Goal: Transaction & Acquisition: Purchase product/service

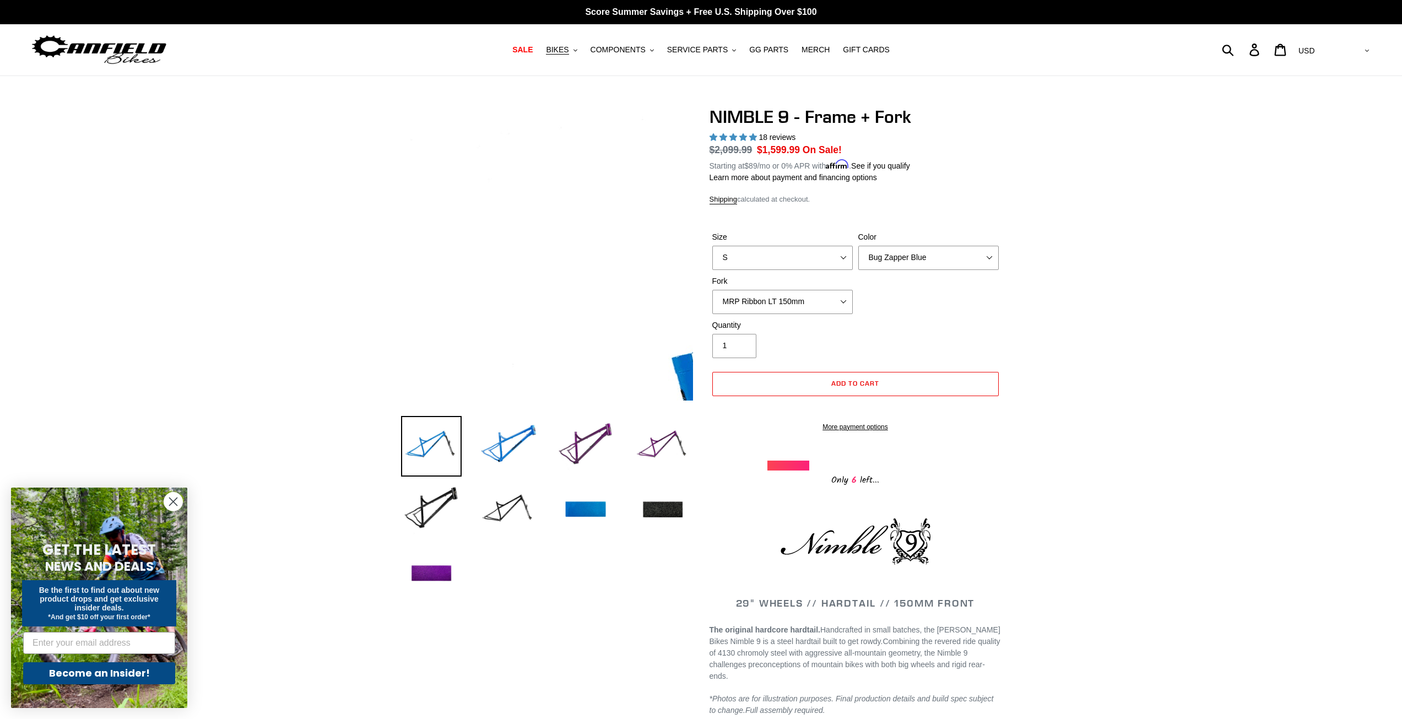
select select "highest-rating"
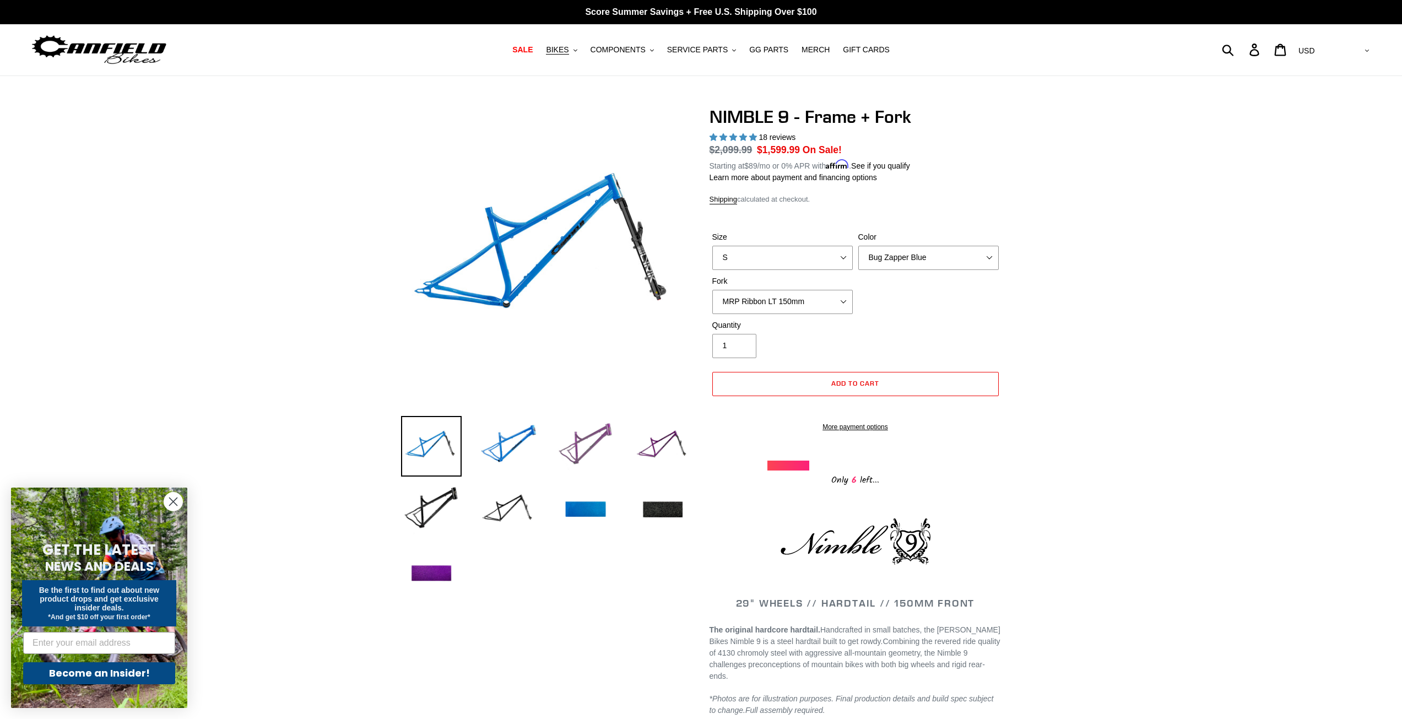
click at [568, 445] on img at bounding box center [585, 446] width 61 height 61
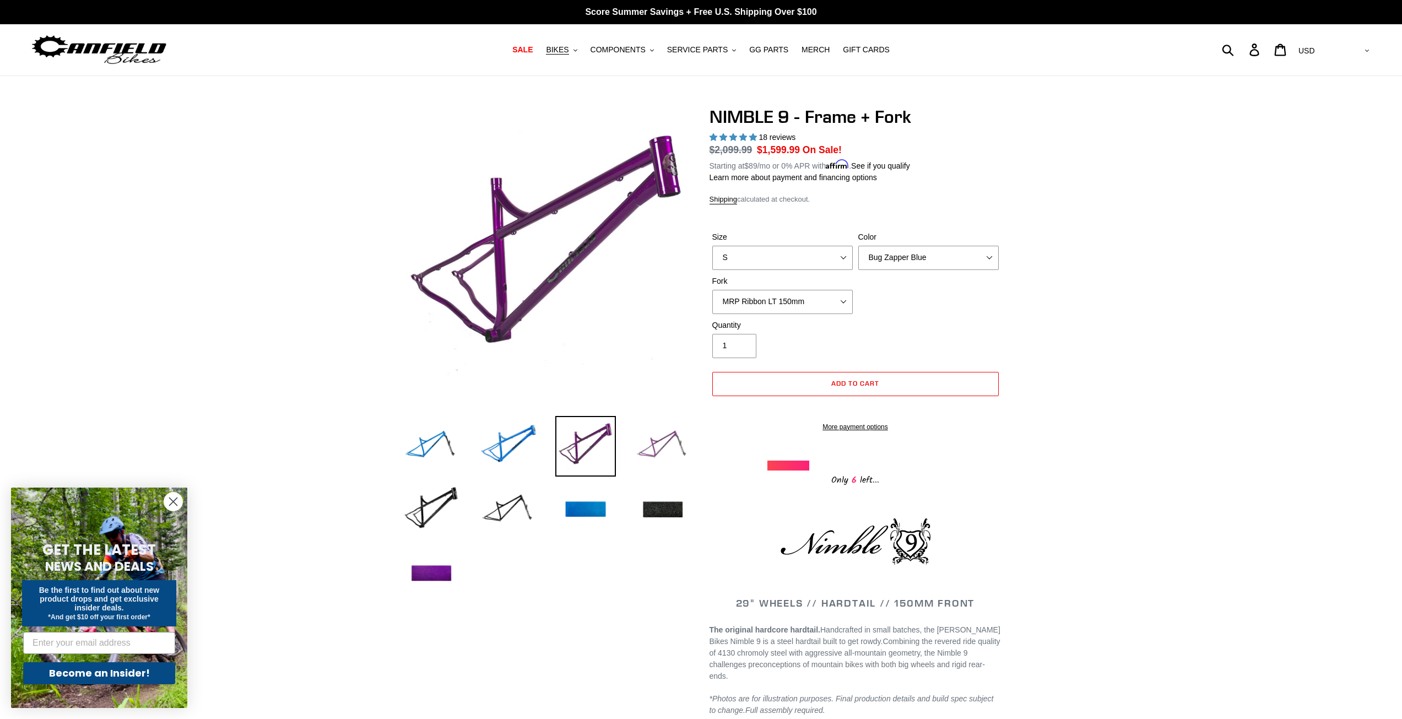
click at [643, 447] on img at bounding box center [662, 446] width 61 height 61
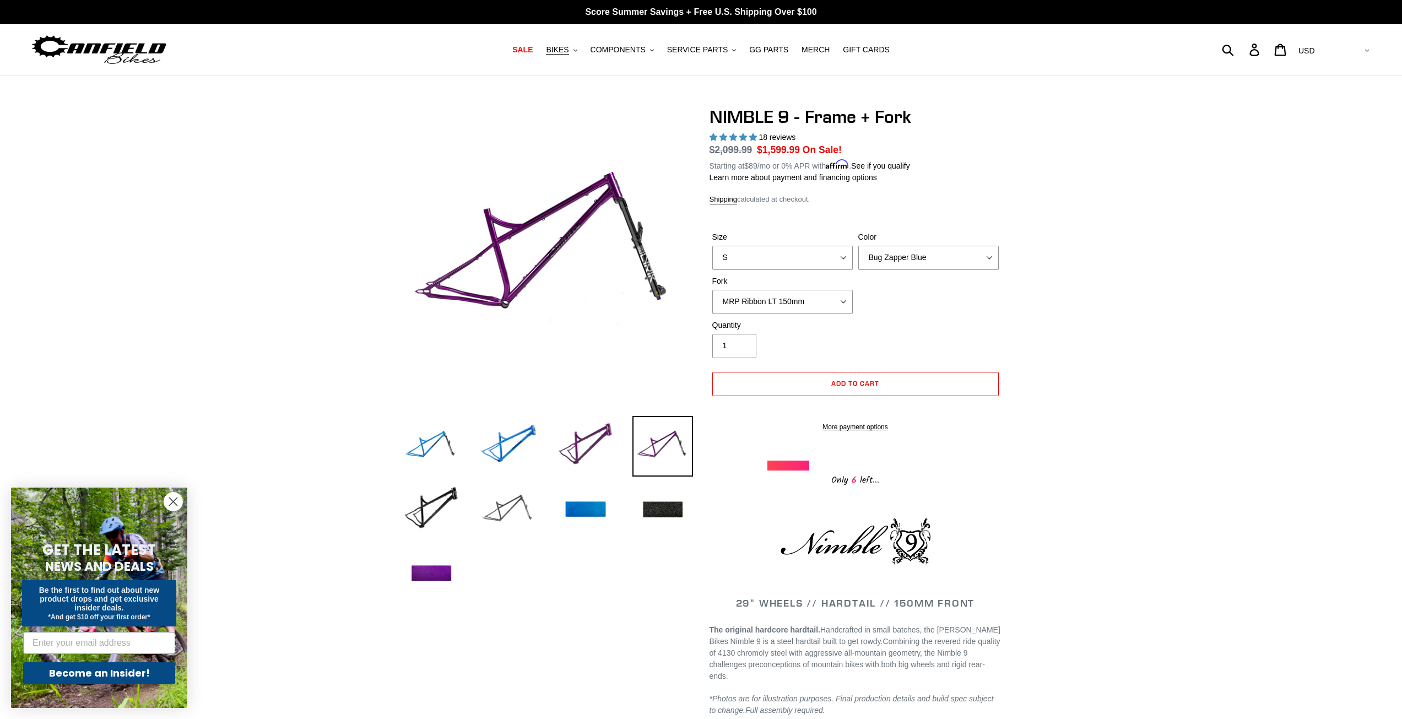
click at [512, 506] on img at bounding box center [508, 510] width 61 height 61
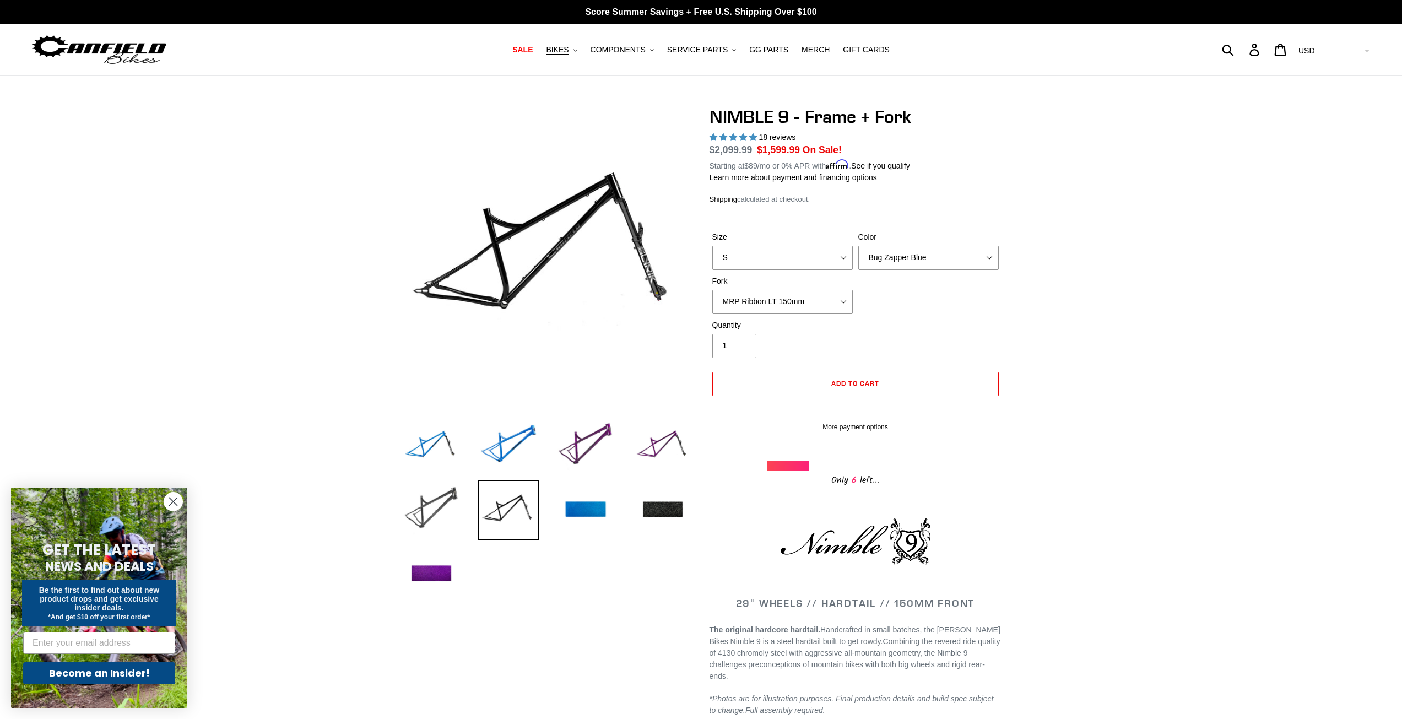
click at [446, 493] on img at bounding box center [431, 510] width 61 height 61
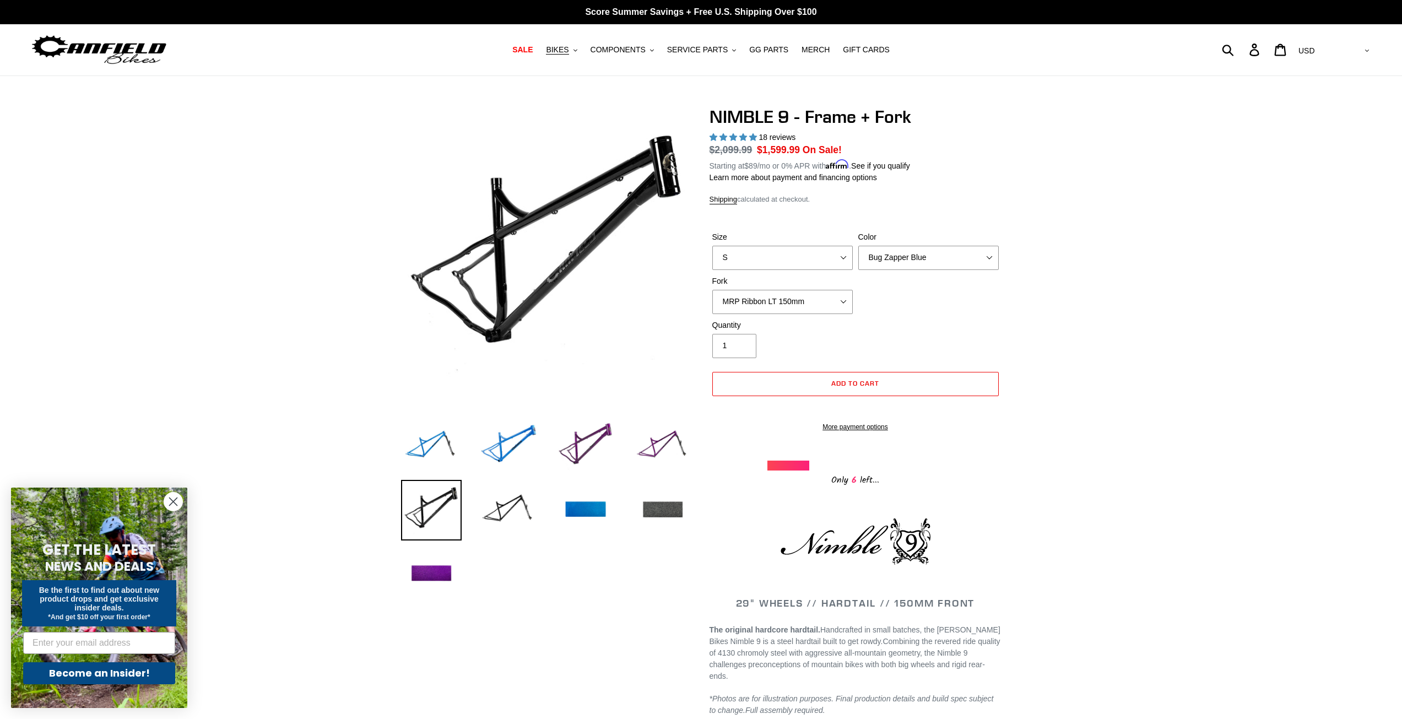
click at [649, 512] on img at bounding box center [662, 510] width 61 height 61
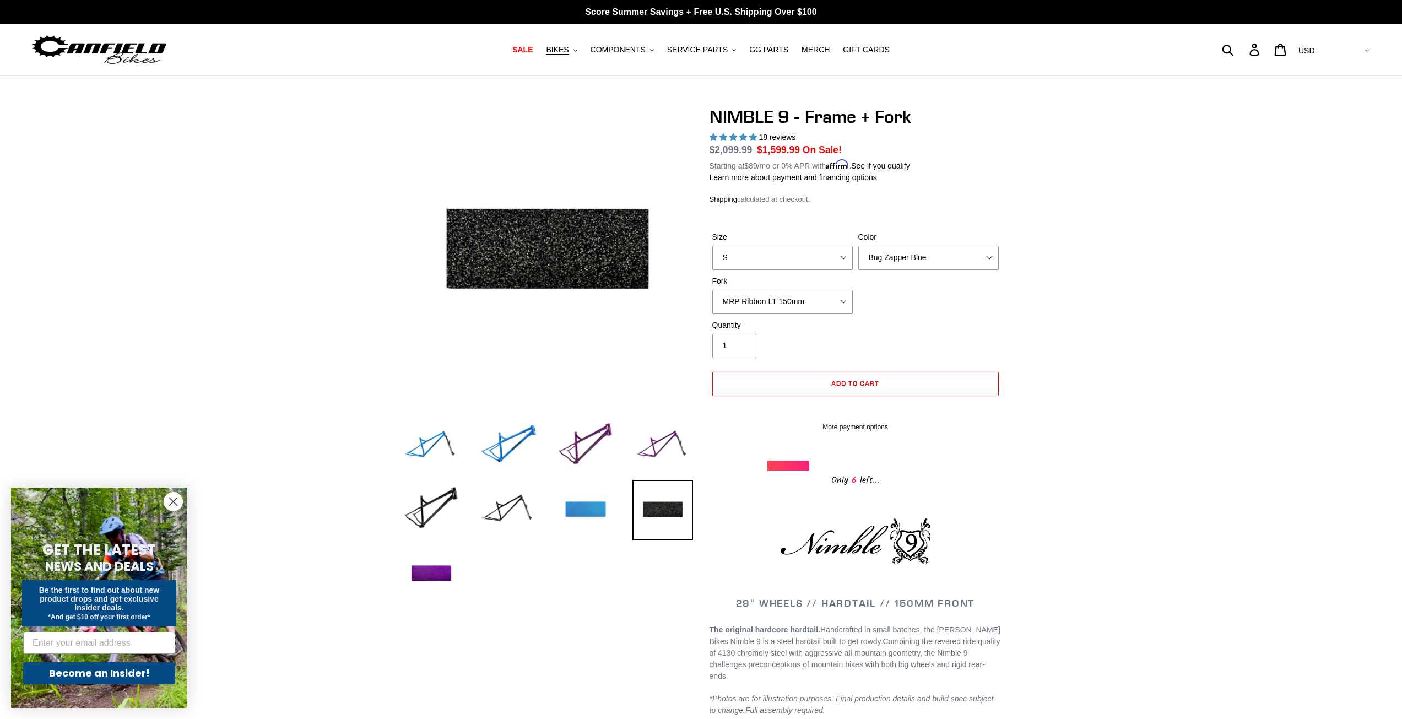
click at [594, 511] on img at bounding box center [585, 510] width 61 height 61
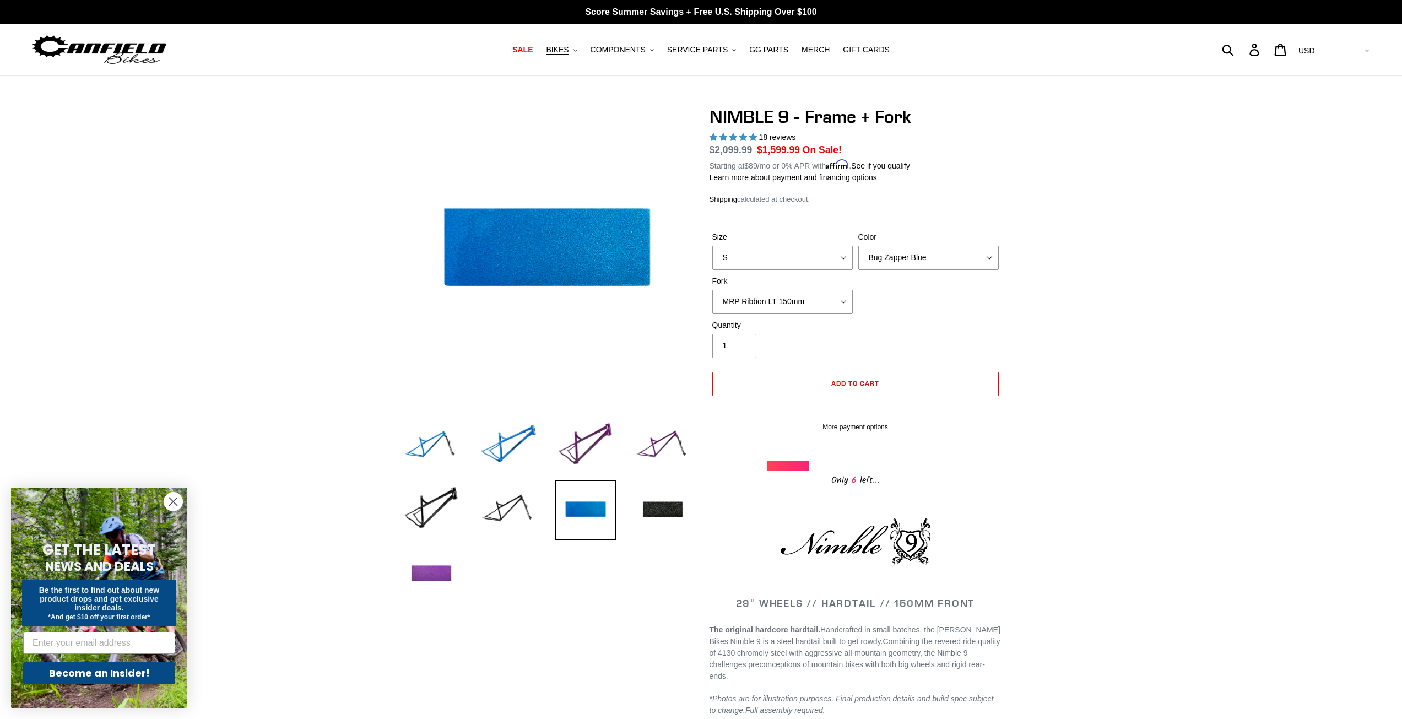
click at [449, 574] on img at bounding box center [431, 574] width 61 height 61
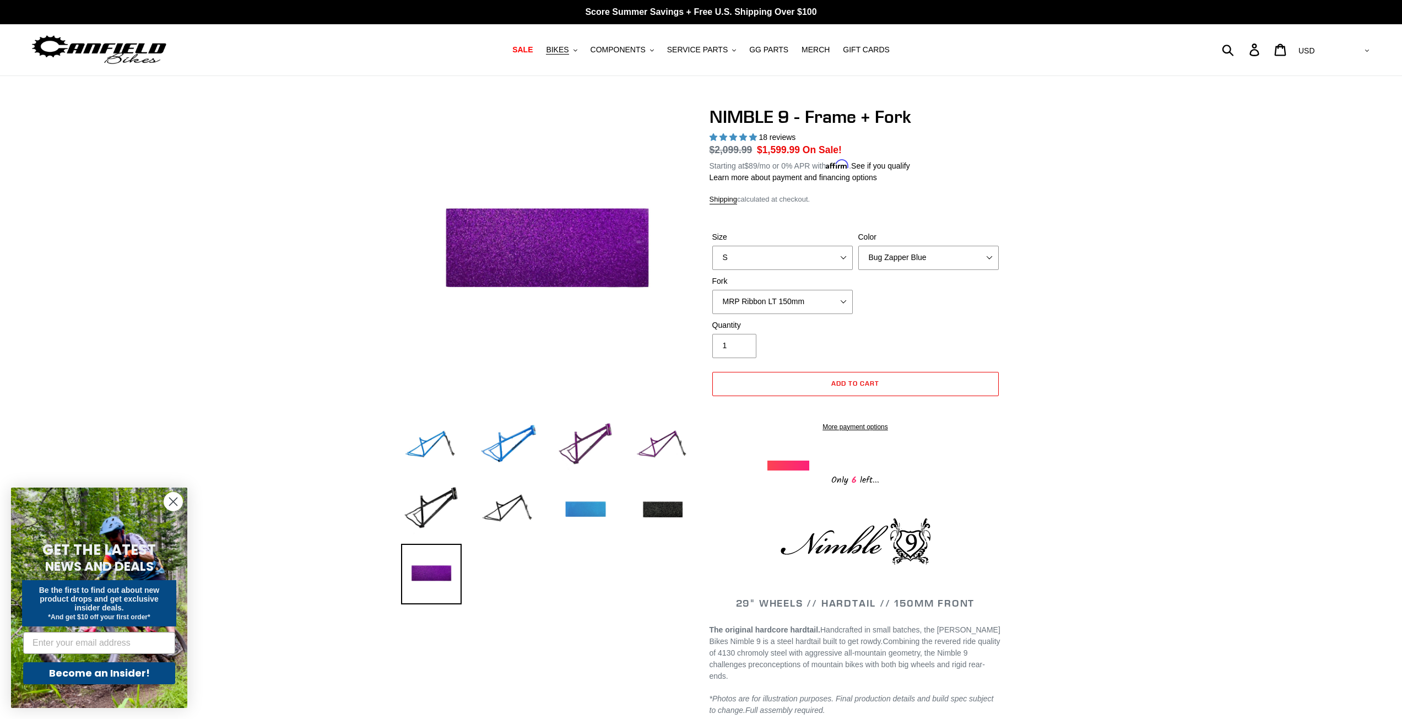
click at [594, 519] on img at bounding box center [585, 510] width 61 height 61
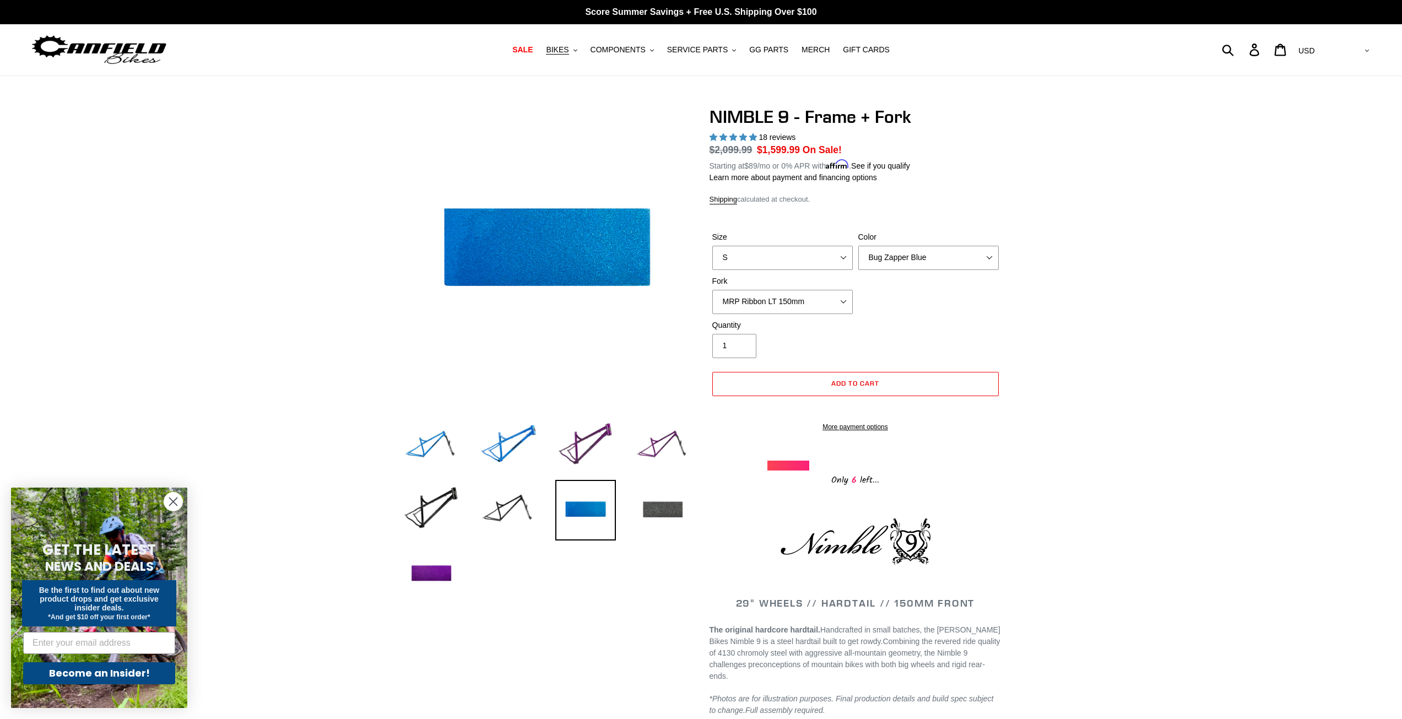
click at [653, 516] on img at bounding box center [662, 510] width 61 height 61
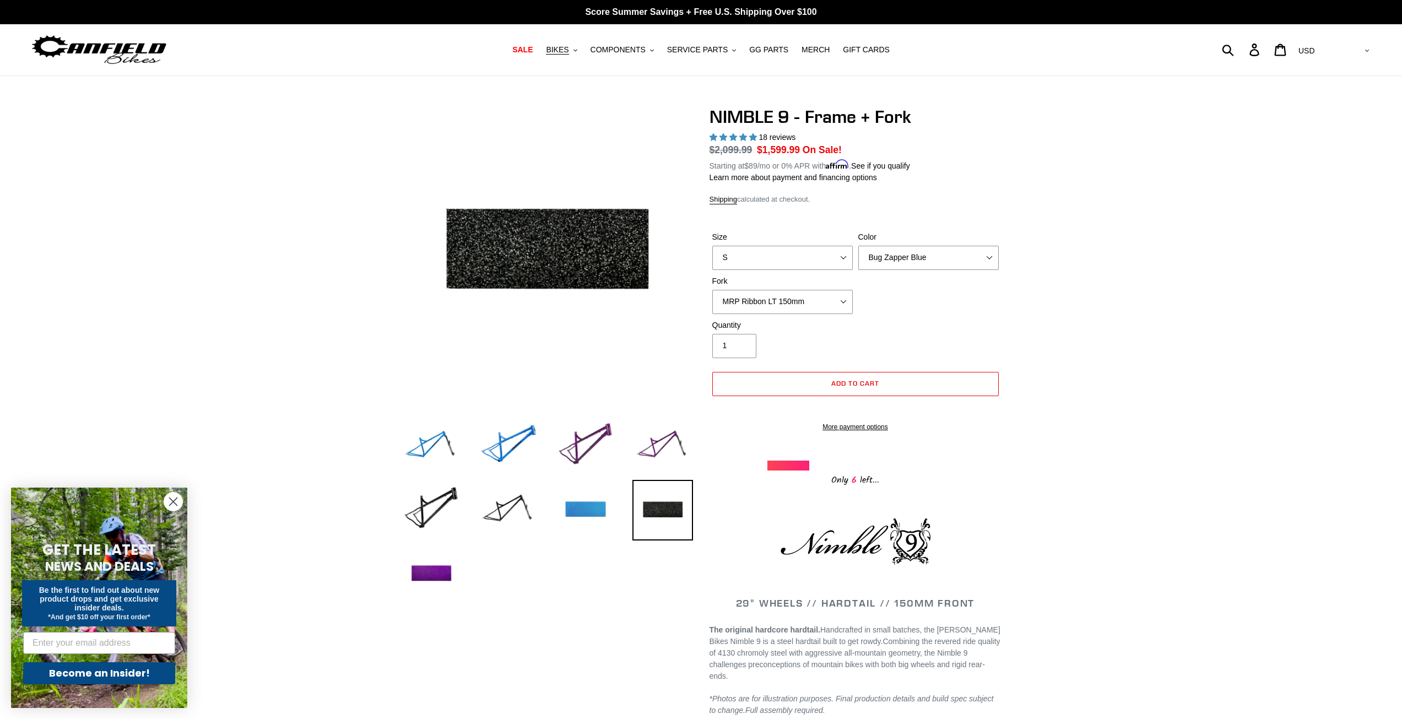
click at [599, 510] on img at bounding box center [585, 510] width 61 height 61
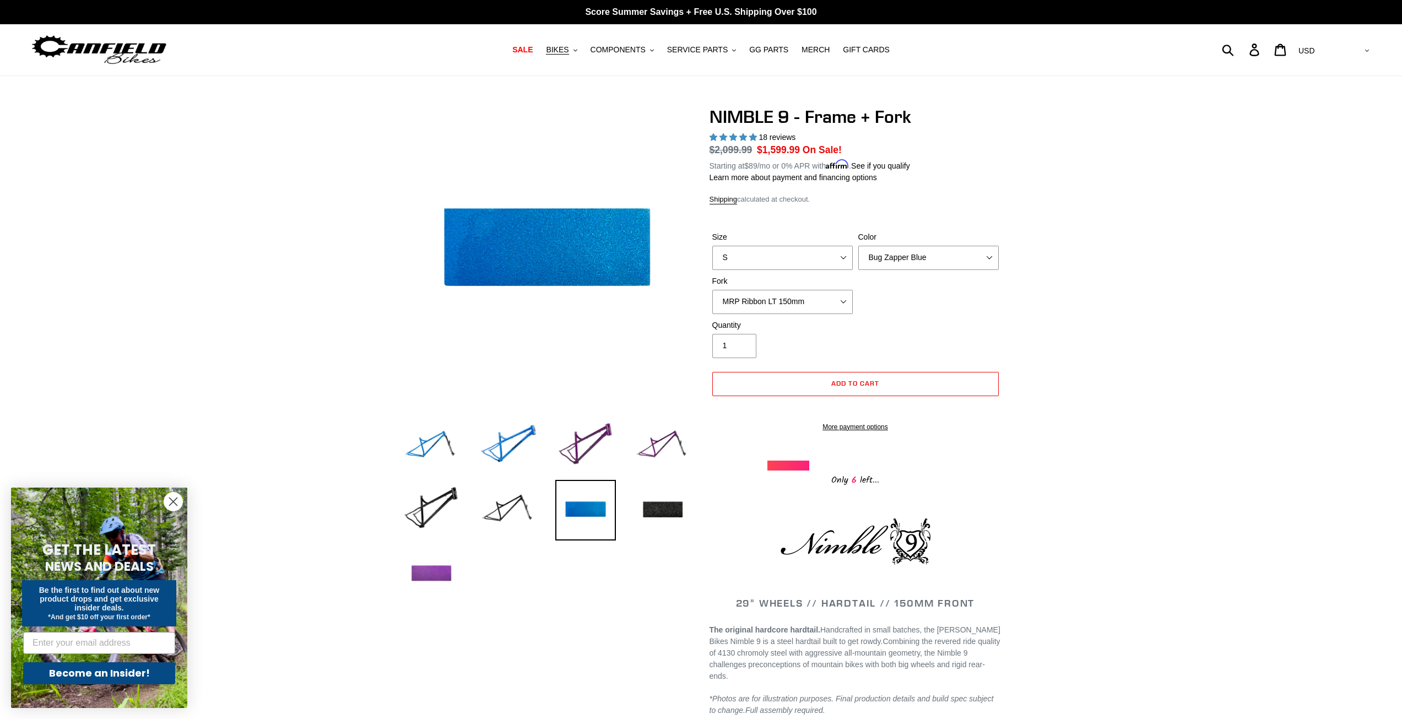
click at [460, 570] on img at bounding box center [431, 574] width 61 height 61
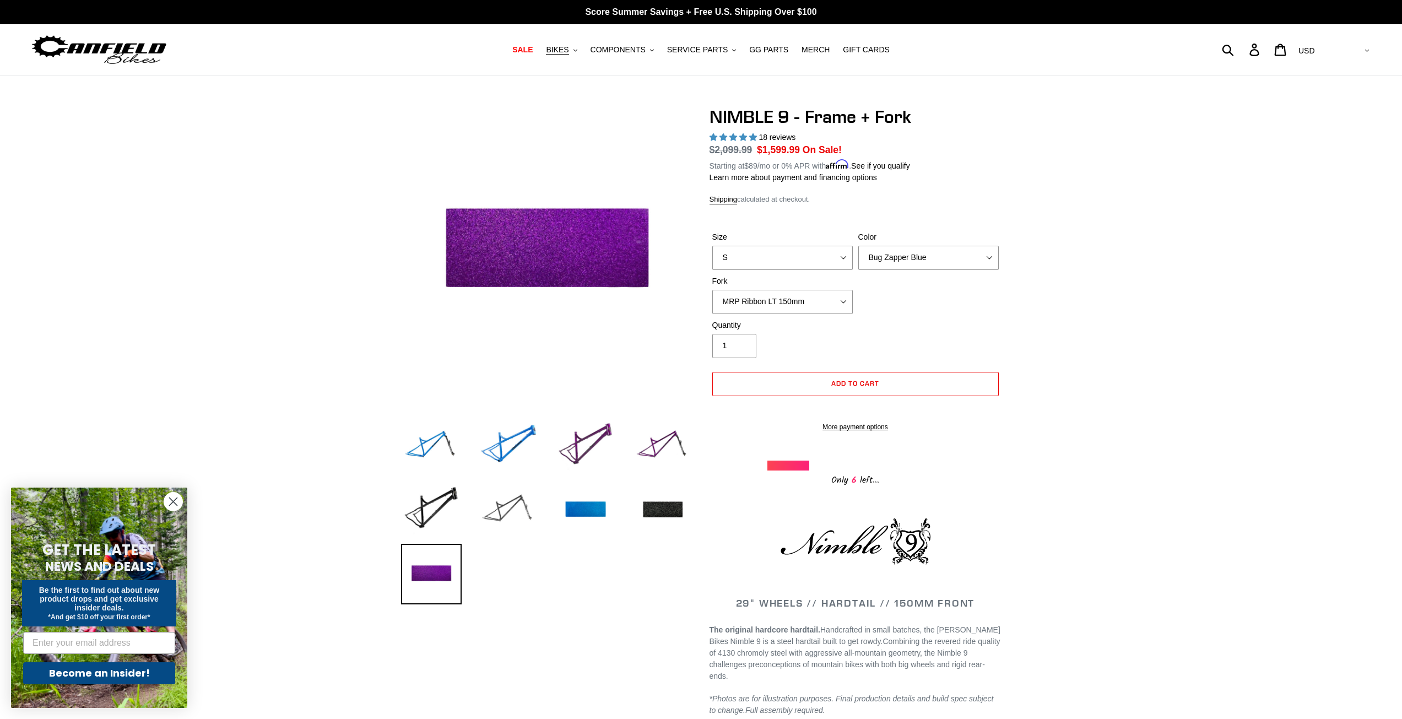
click at [512, 517] on img at bounding box center [508, 510] width 61 height 61
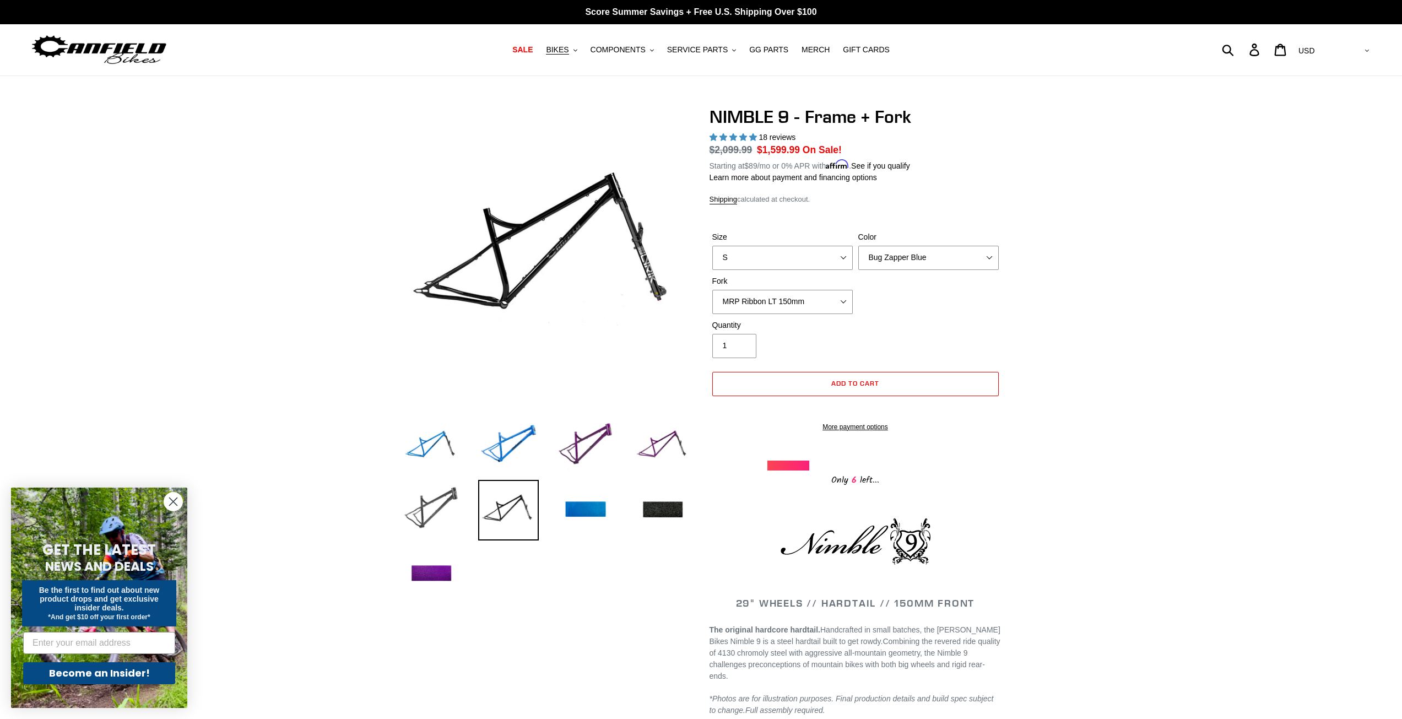
click at [433, 518] on img at bounding box center [431, 510] width 61 height 61
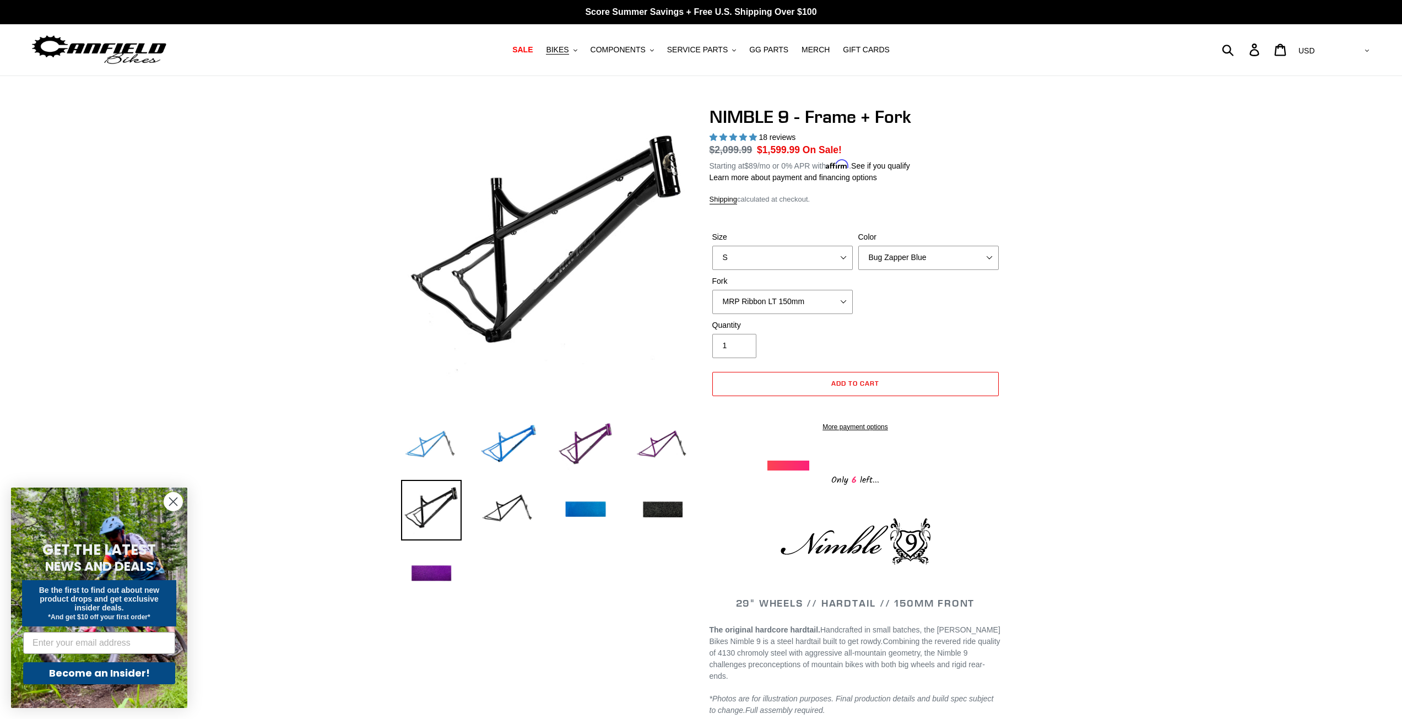
click at [441, 463] on img at bounding box center [431, 446] width 61 height 61
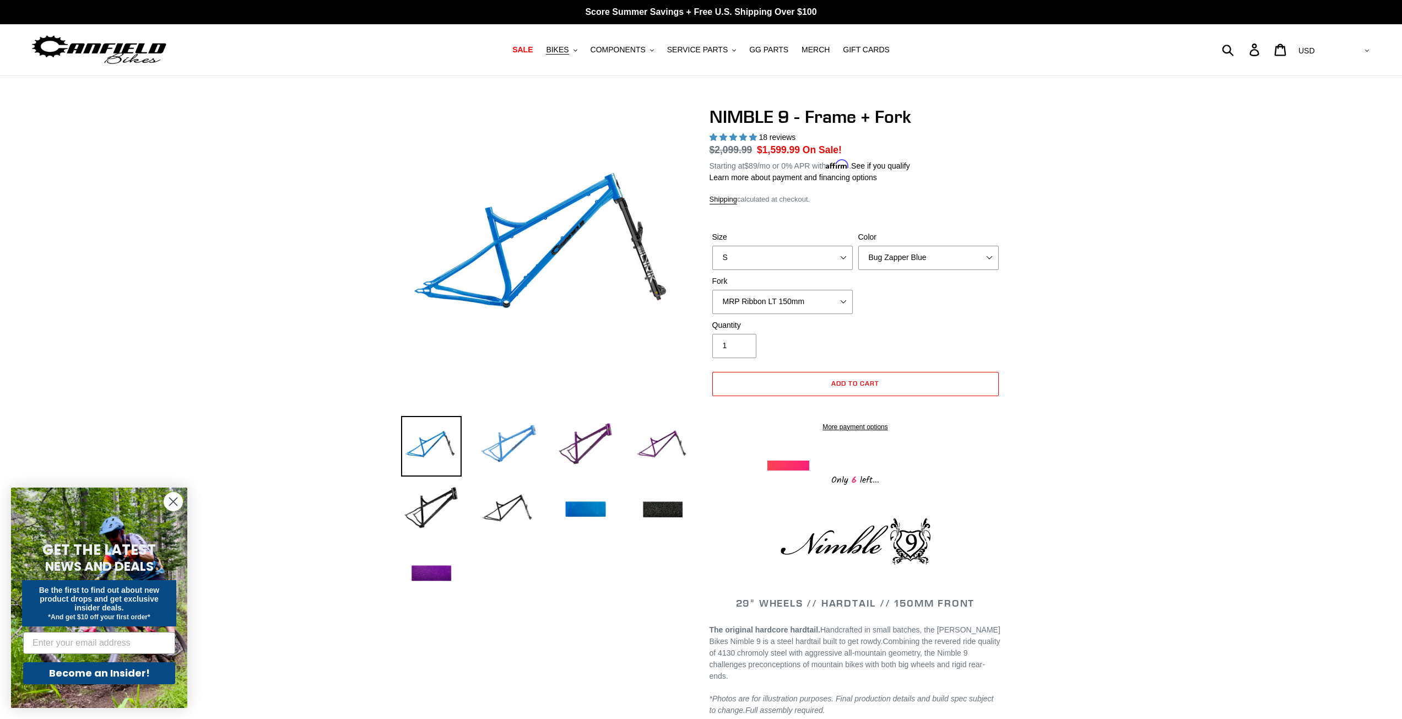
click at [502, 441] on img at bounding box center [508, 446] width 61 height 61
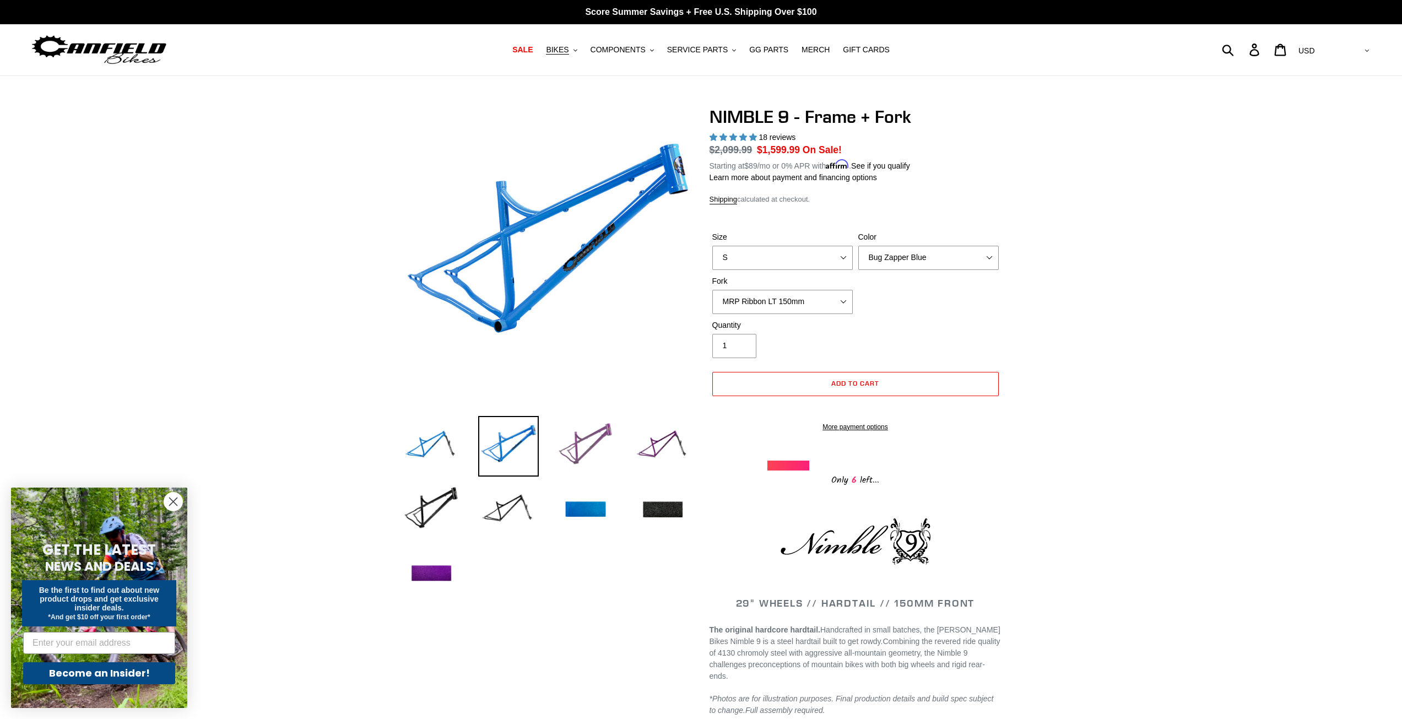
click at [577, 442] on img at bounding box center [585, 446] width 61 height 61
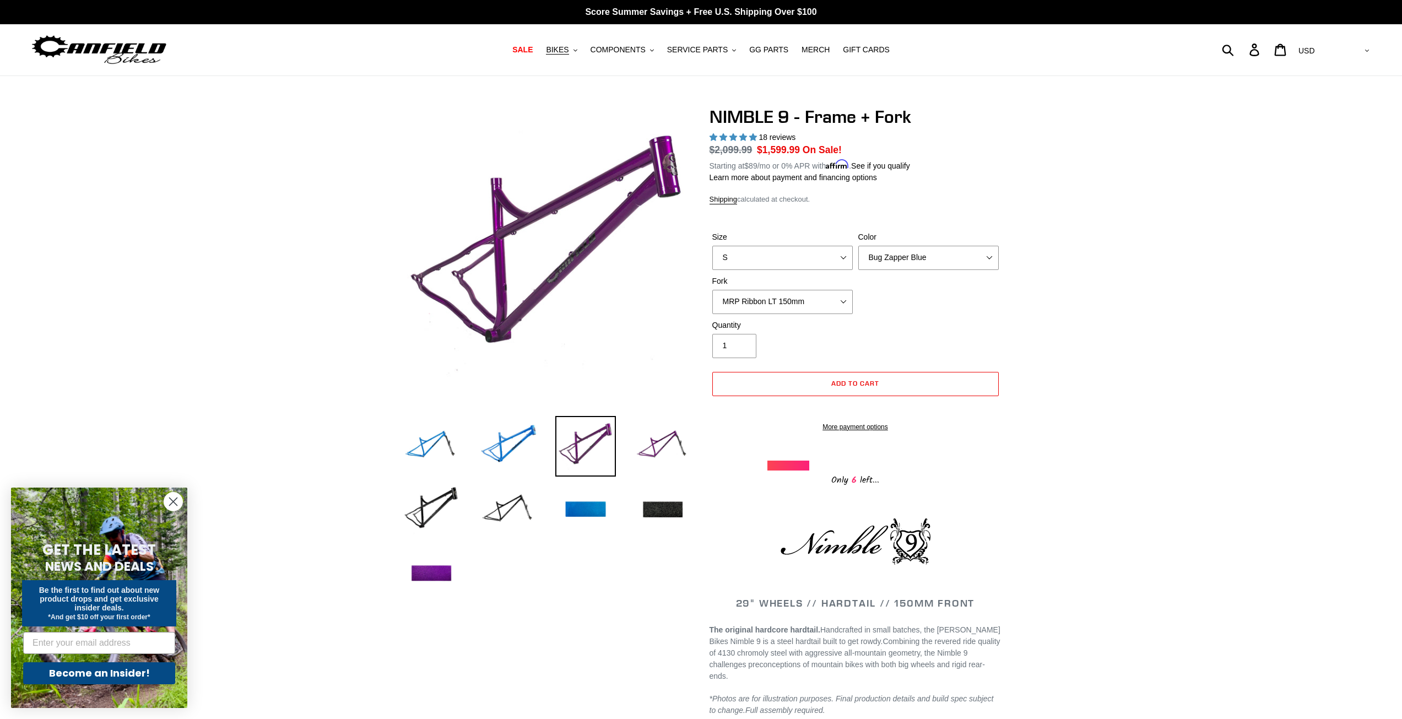
click at [631, 438] on li at bounding box center [654, 449] width 77 height 64
click at [649, 441] on img at bounding box center [662, 446] width 61 height 61
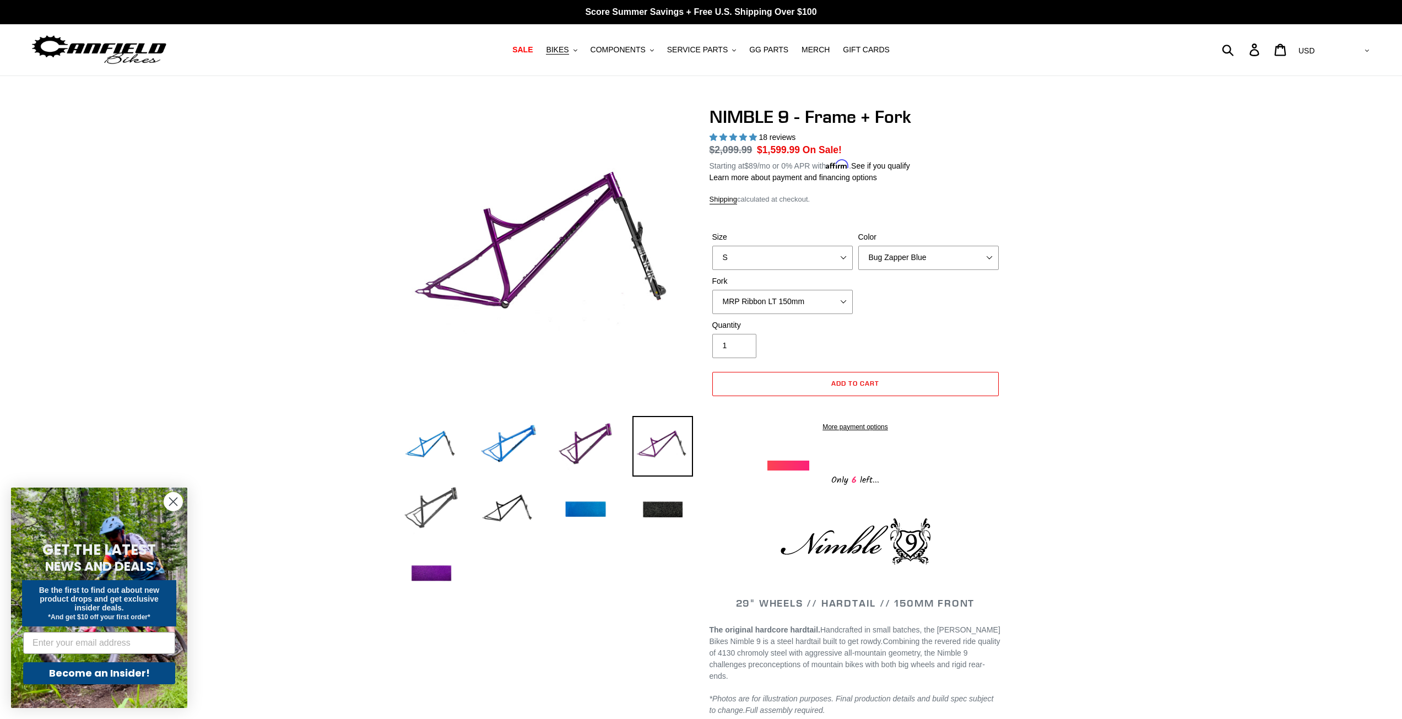
click at [434, 504] on img at bounding box center [431, 510] width 61 height 61
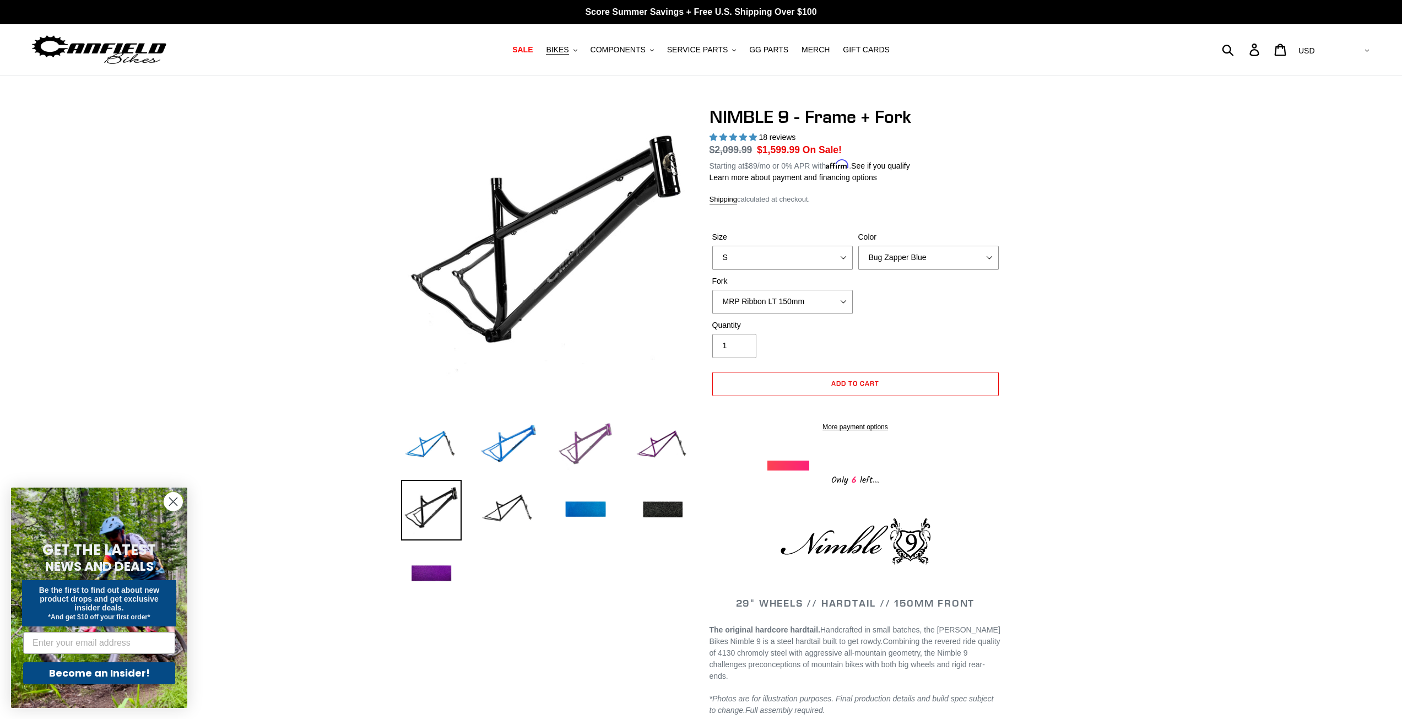
click at [589, 434] on img at bounding box center [585, 446] width 61 height 61
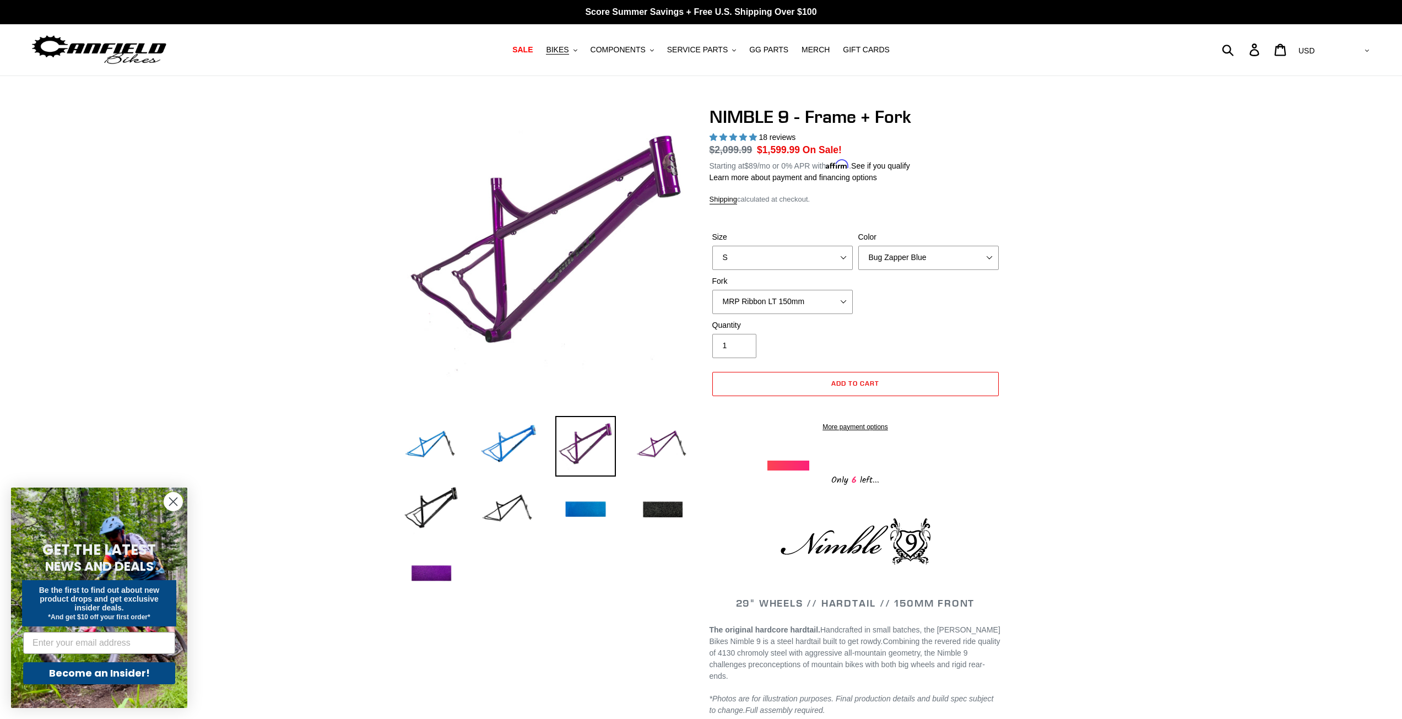
click at [584, 454] on img at bounding box center [585, 446] width 61 height 61
click at [837, 300] on select "MRP Ribbon LT 150mm Fox 36 Factory Grip X 150mm (Special Order) RockShox Lyrik …" at bounding box center [782, 302] width 140 height 24
click at [898, 259] on select "Bug Zapper Blue Purple Haze - Sold Out Galaxy Black" at bounding box center [928, 258] width 140 height 24
select select "Galaxy Black"
click at [858, 246] on select "Bug Zapper Blue Purple Haze - Sold Out Galaxy Black" at bounding box center [928, 258] width 140 height 24
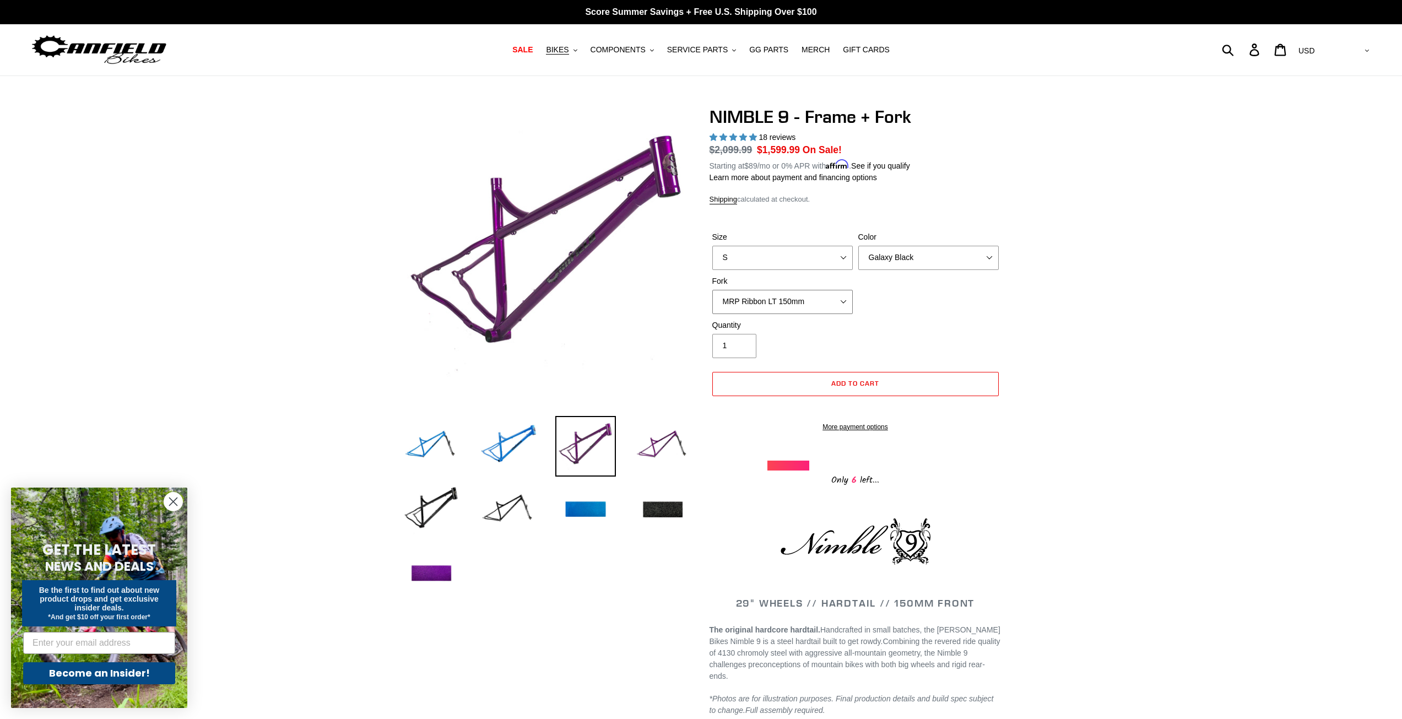
click at [851, 303] on select "MRP Ribbon LT 150mm Fox 36 Factory Grip X 150mm (Special Order) RockShox Lyrik …" at bounding box center [782, 302] width 140 height 24
click at [712, 290] on select "MRP Ribbon LT 150mm Fox 36 Factory Grip X 150mm (Special Order) RockShox Lyrik …" at bounding box center [782, 302] width 140 height 24
click at [821, 311] on select "MRP Ribbon LT 150mm Fox 36 Factory Grip X 150mm (Special Order) RockShox Lyrik …" at bounding box center [782, 302] width 140 height 24
click at [912, 287] on div "Size S M L XL Color Bug Zapper Blue Purple Haze - Sold Out Galaxy Black Fork MR…" at bounding box center [856, 275] width 292 height 88
click at [499, 459] on img at bounding box center [508, 446] width 61 height 61
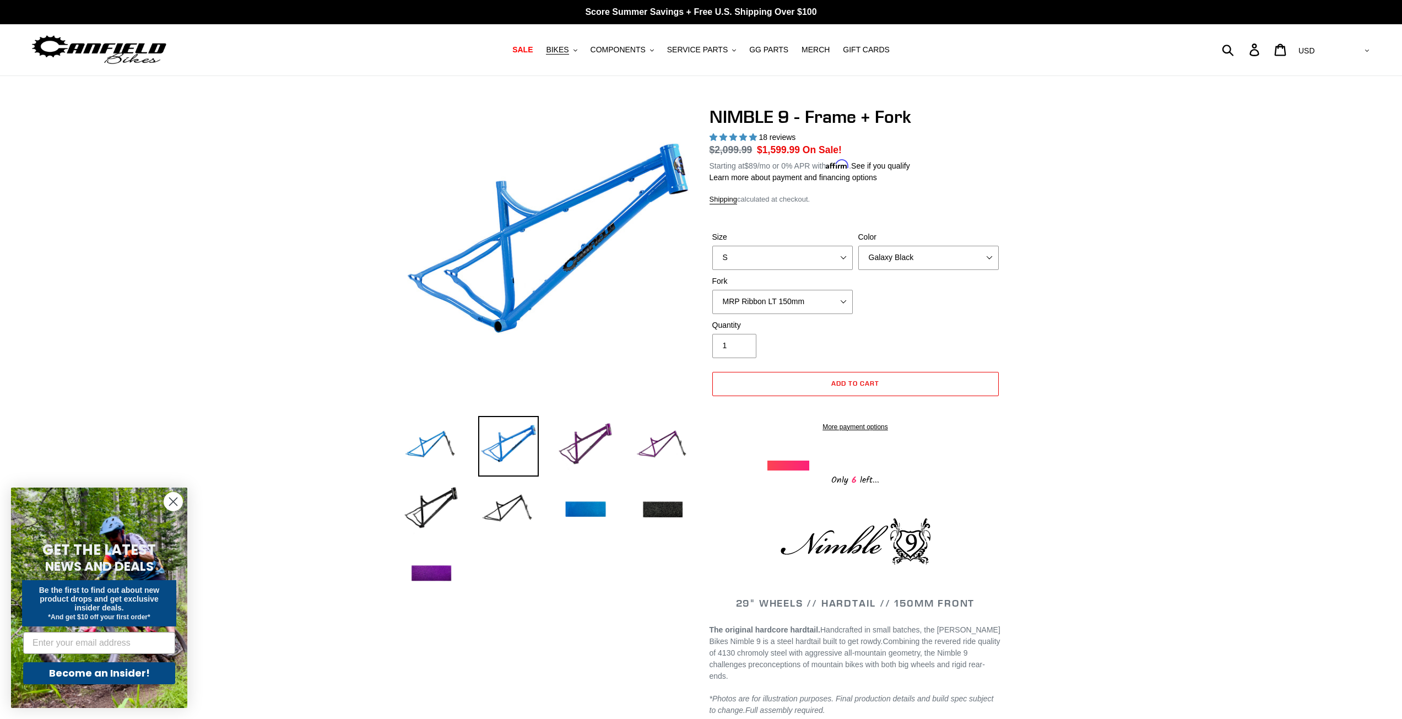
click at [398, 448] on li at bounding box center [423, 449] width 77 height 64
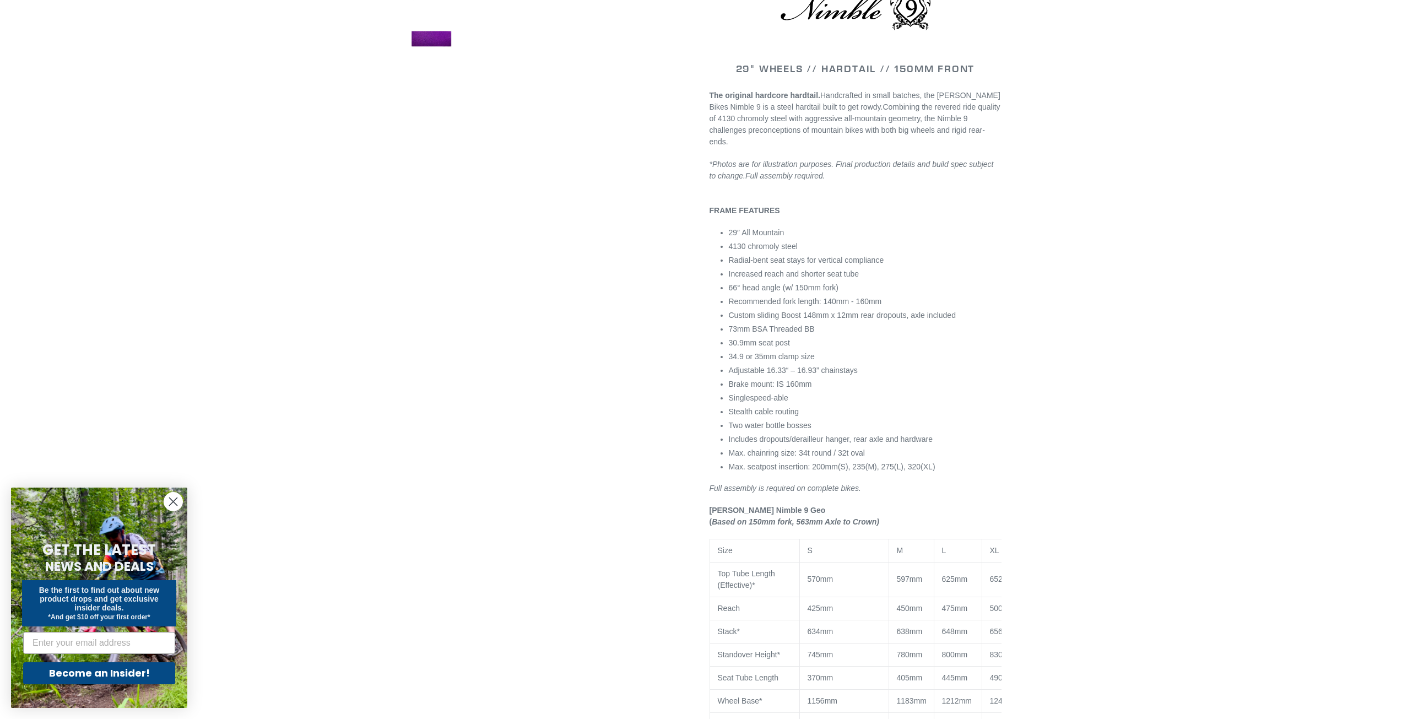
scroll to position [629, 0]
